Goal: Task Accomplishment & Management: Use online tool/utility

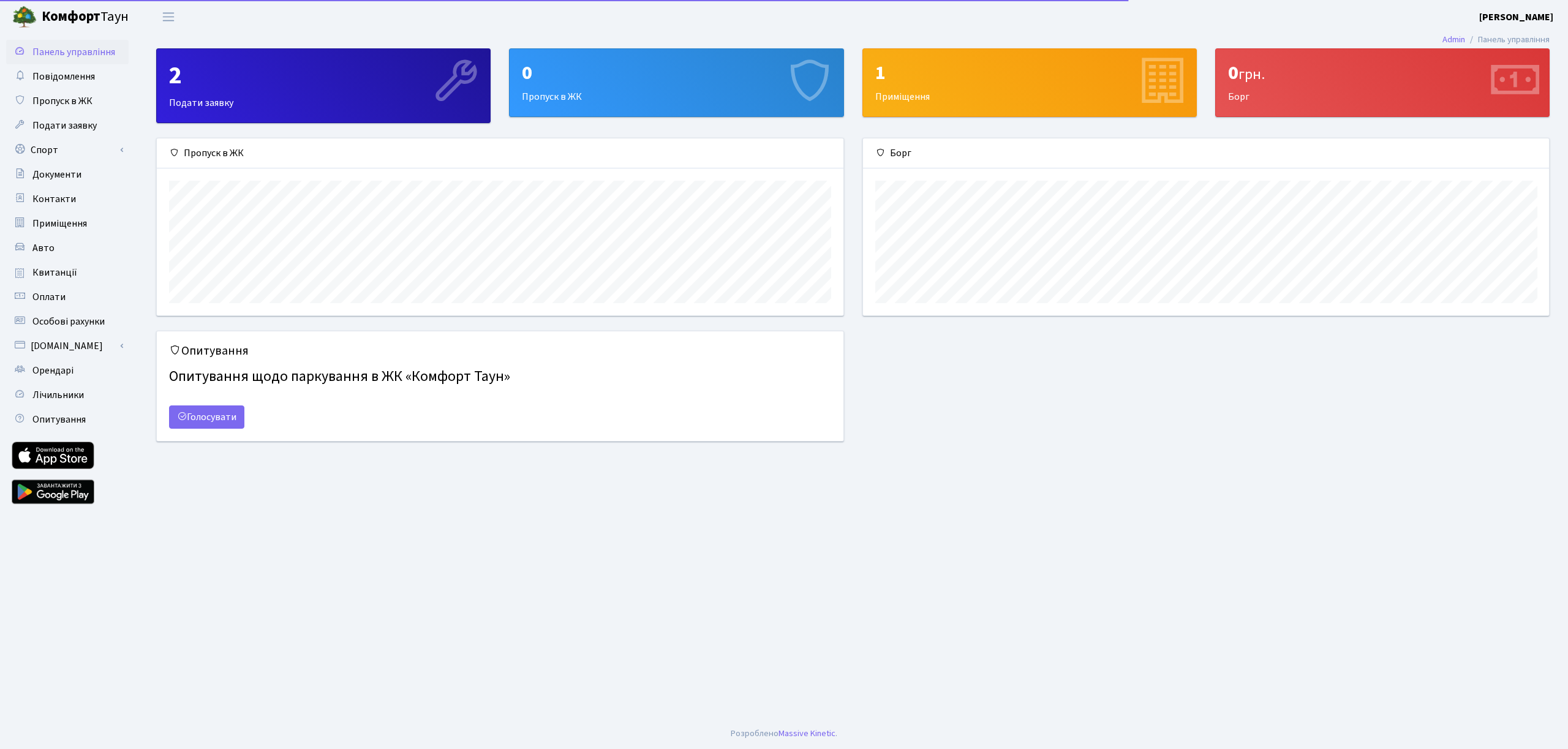
scroll to position [177, 686]
click at [278, 101] on div "2 Подати заявку" at bounding box center [323, 86] width 333 height 73
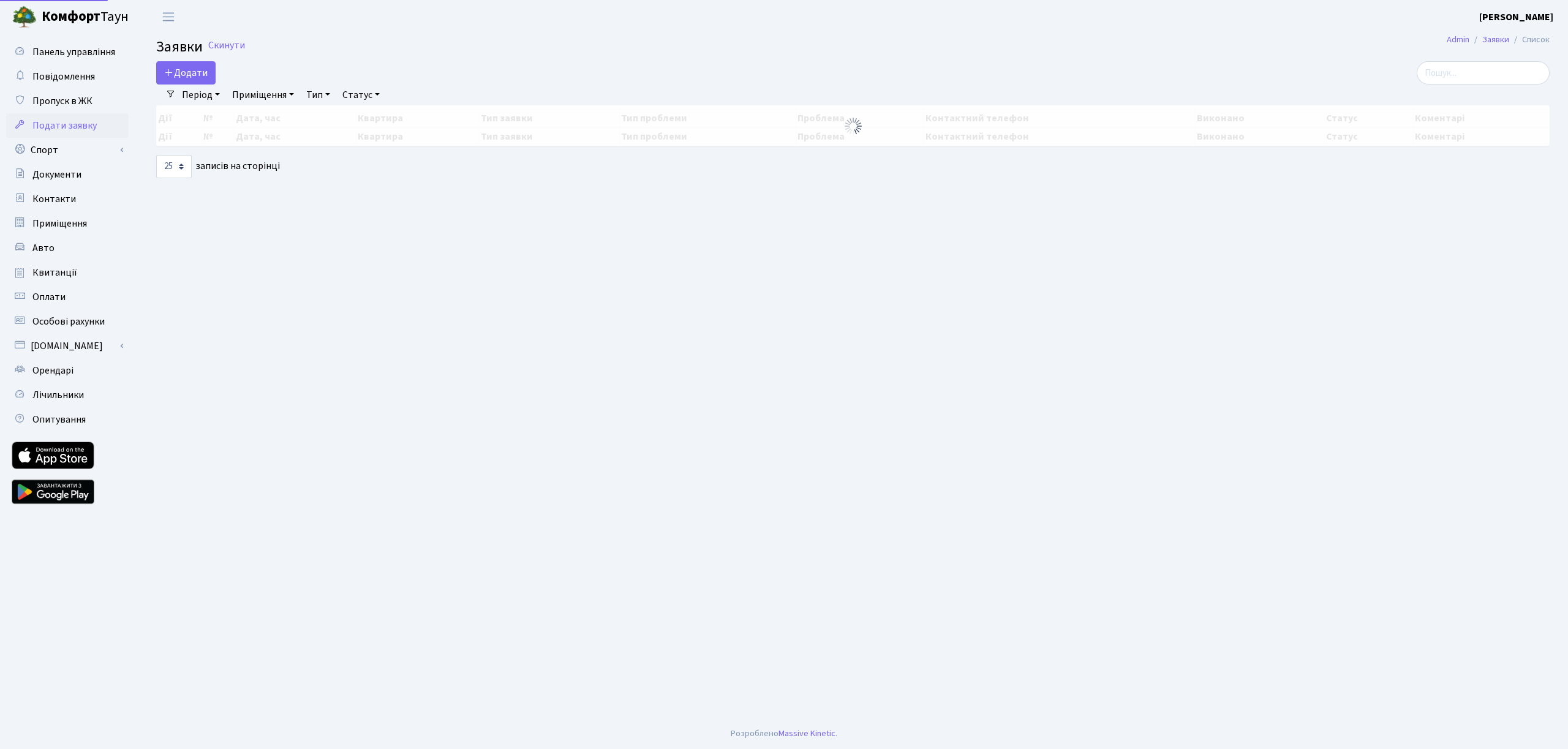
select select "25"
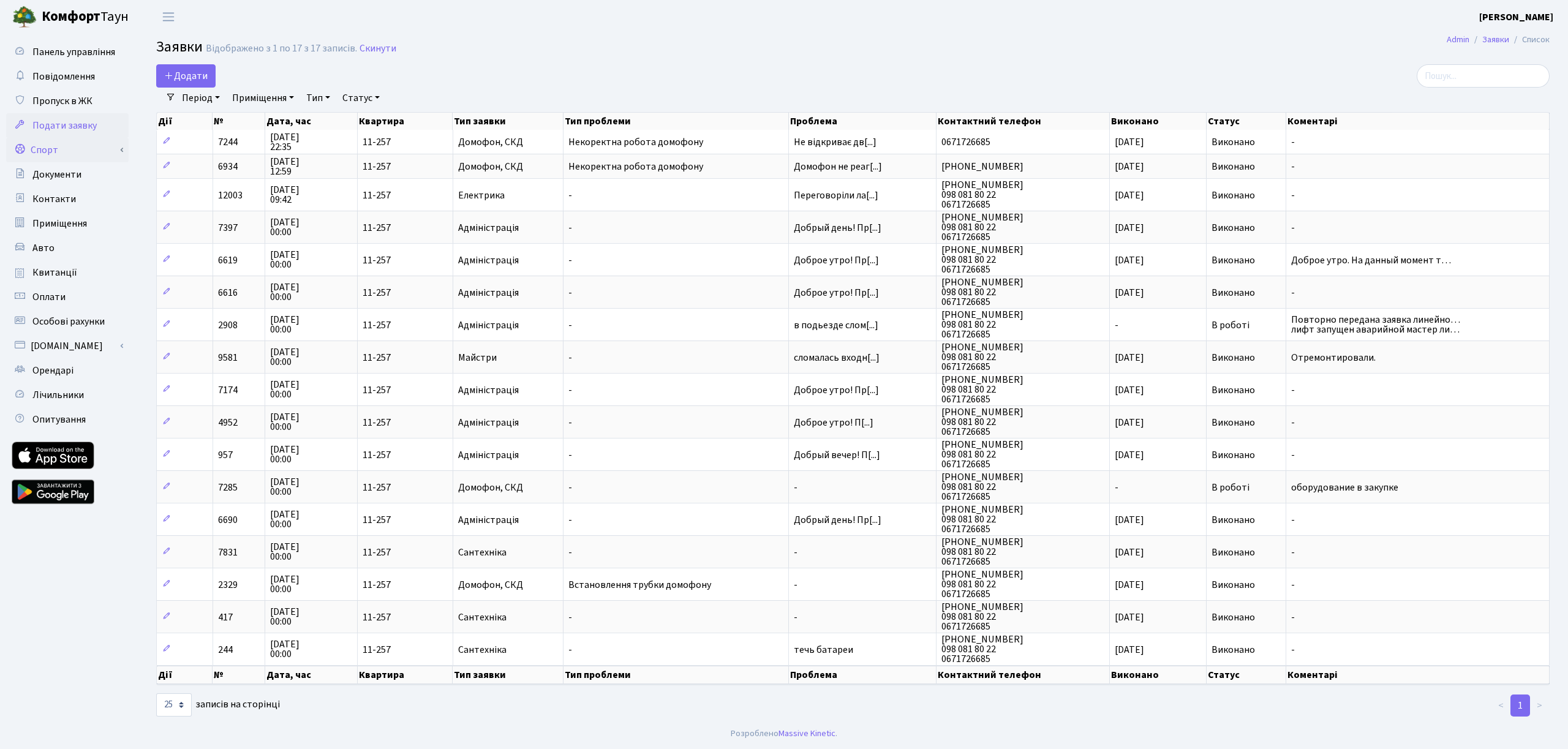
click at [51, 150] on link "Спорт" at bounding box center [67, 150] width 123 height 24
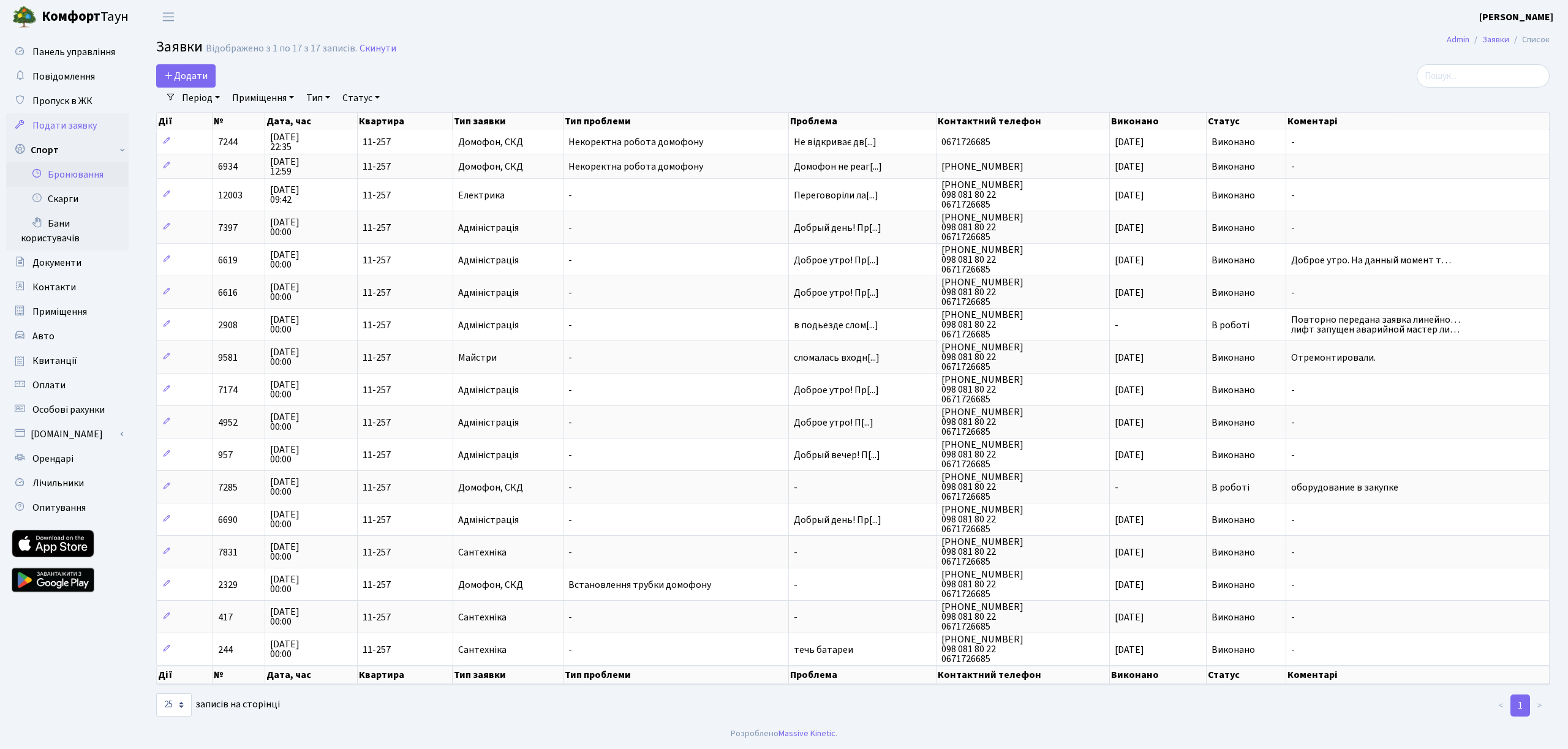
click at [64, 178] on link "Бронювання" at bounding box center [67, 174] width 123 height 24
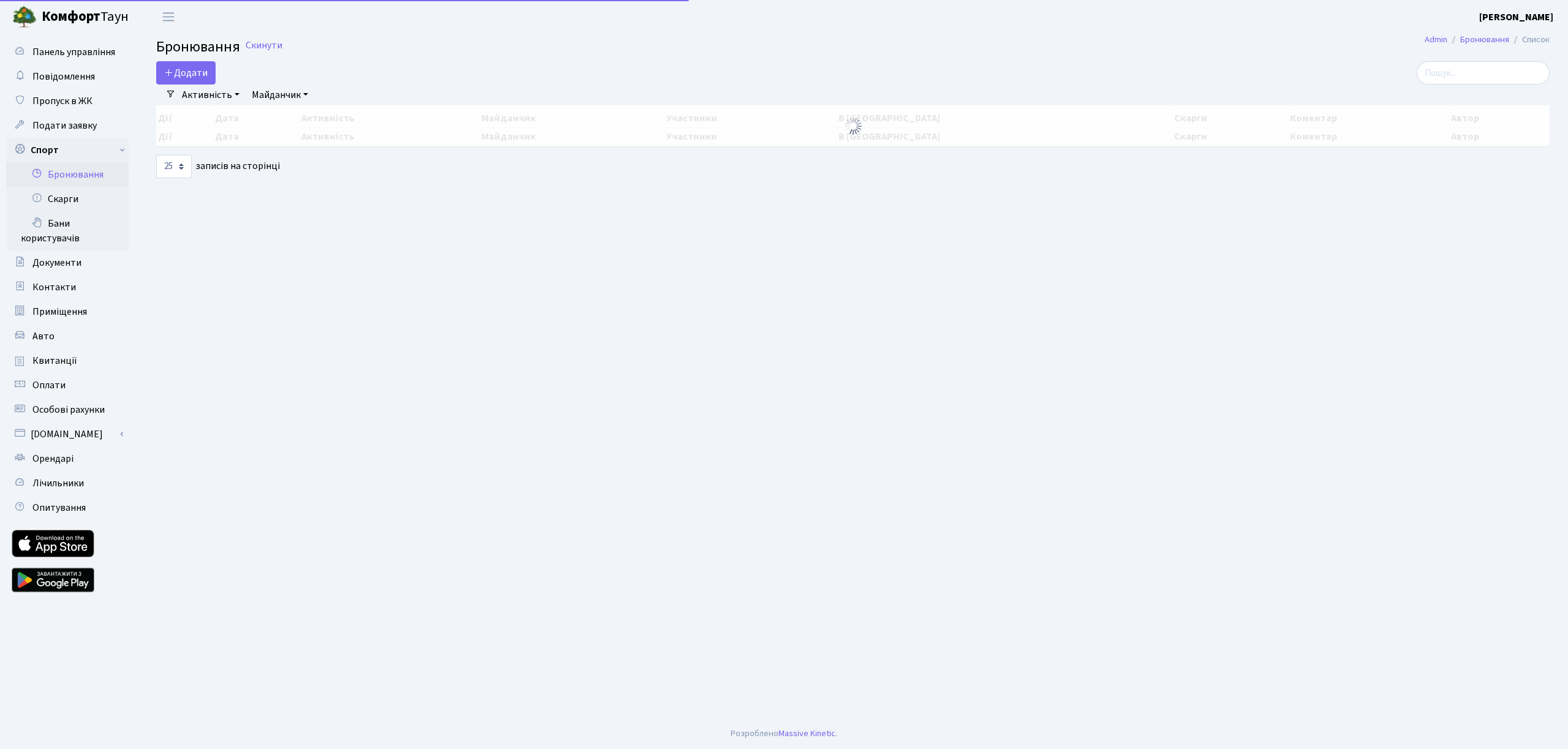
select select "25"
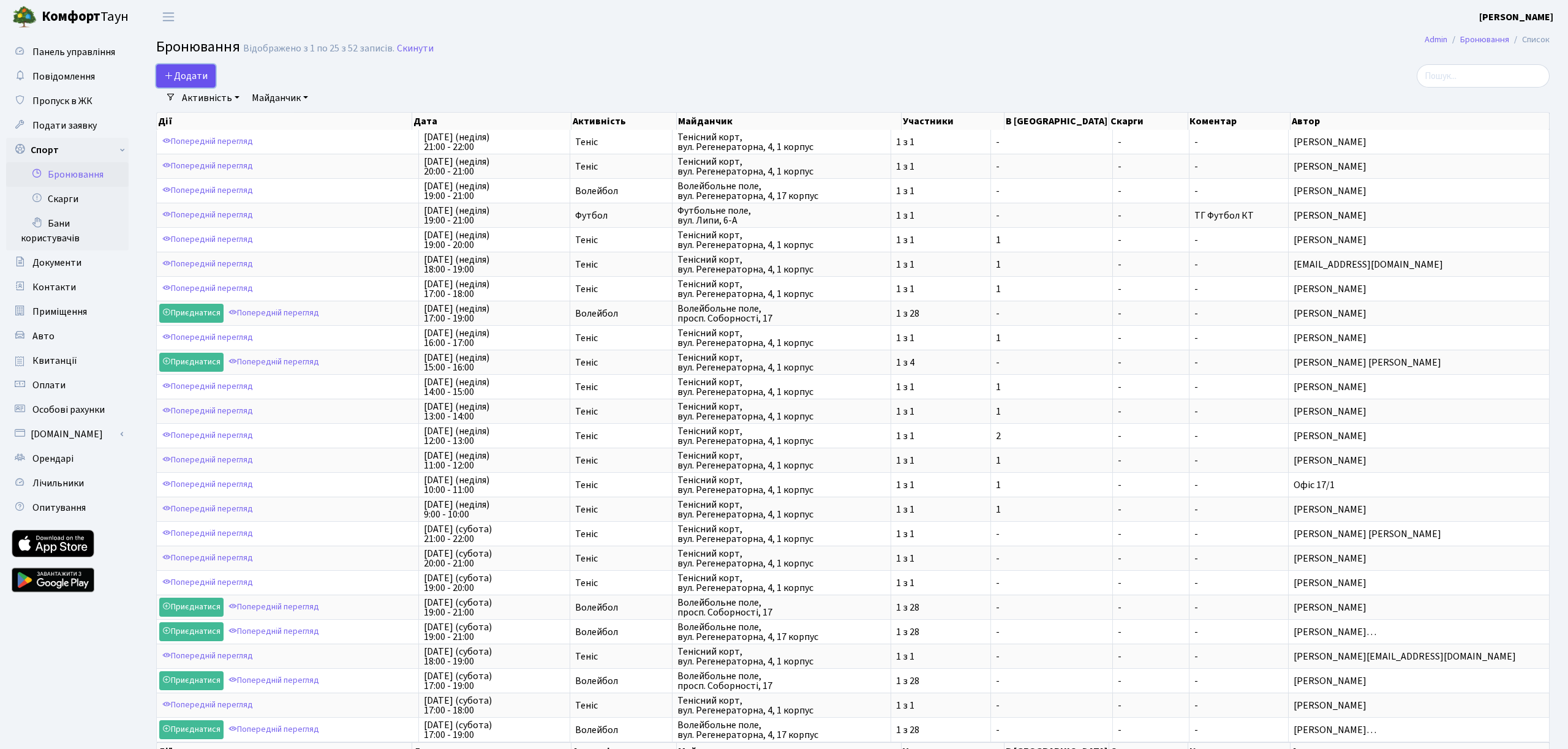
click at [198, 70] on button "Додати" at bounding box center [186, 75] width 60 height 23
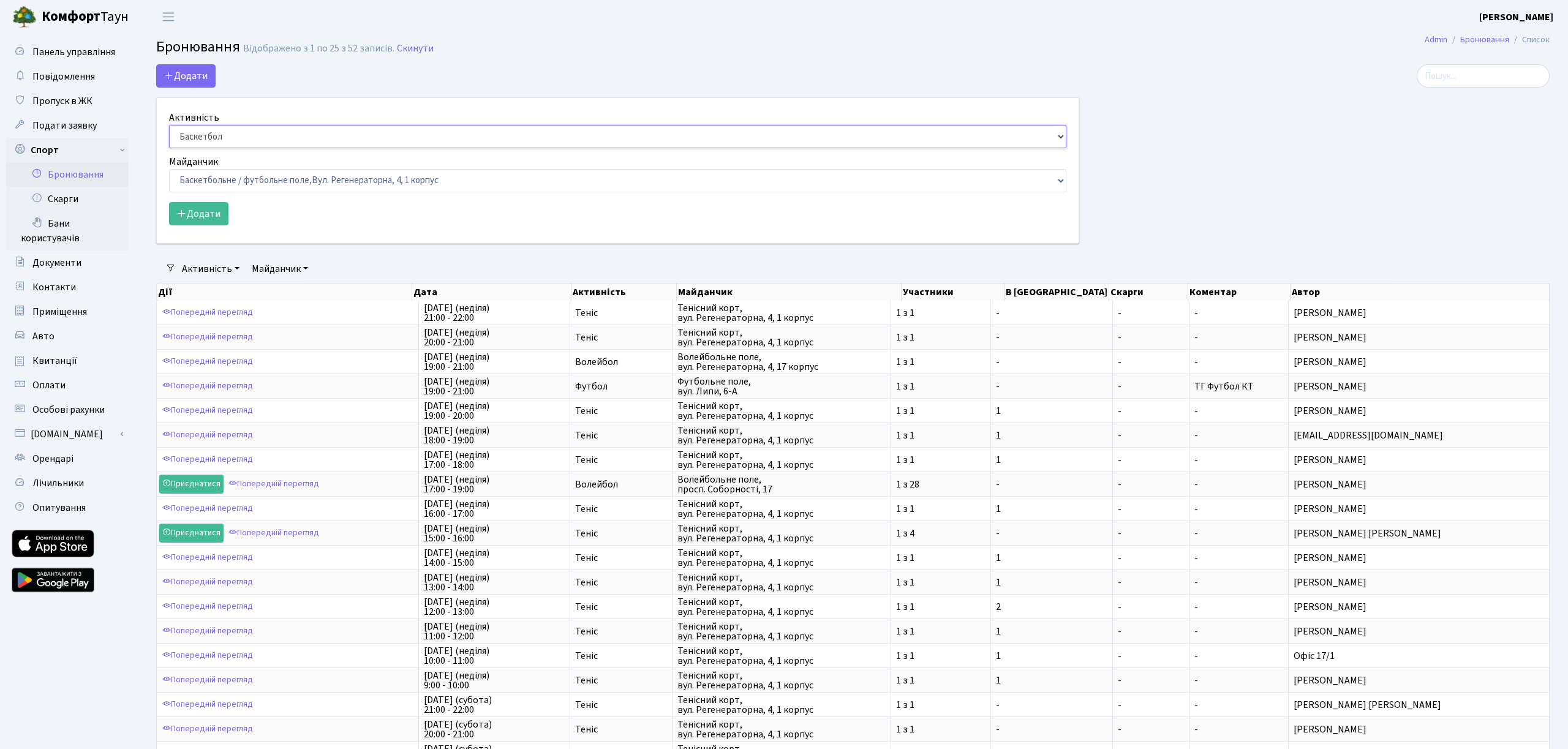
click at [245, 132] on select "Баскетбол Волейбол Йога Катання на роликах Настільний теніс Теніс Футбол Фітнес" at bounding box center [618, 136] width 897 height 23
click at [169, 125] on select "Баскетбол Волейбол Йога Катання на роликах Настільний теніс Теніс Футбол Фітнес" at bounding box center [618, 136] width 897 height 23
click at [112, 148] on link "Спорт" at bounding box center [67, 150] width 123 height 24
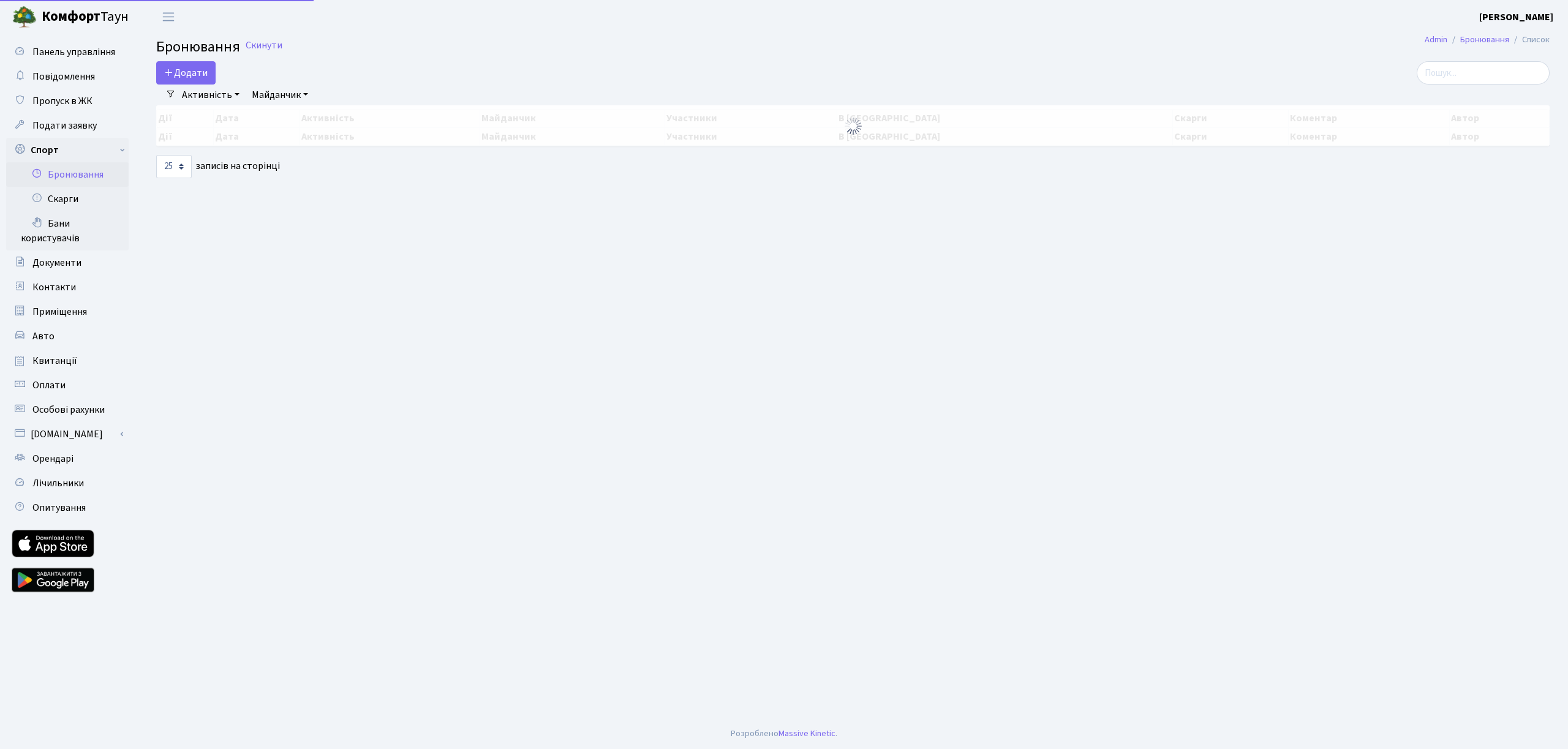
select select "25"
